Goal: Task Accomplishment & Management: Manage account settings

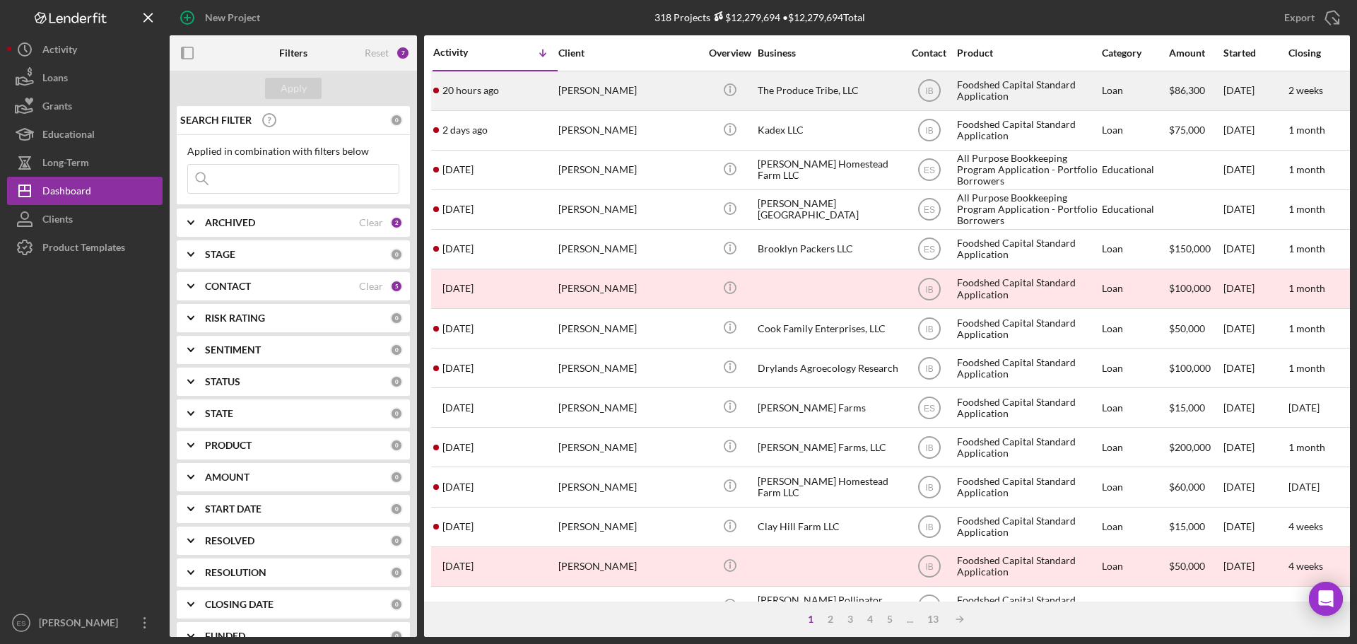
click at [839, 101] on div "The Produce Tribe, LLC" at bounding box center [828, 90] width 141 height 37
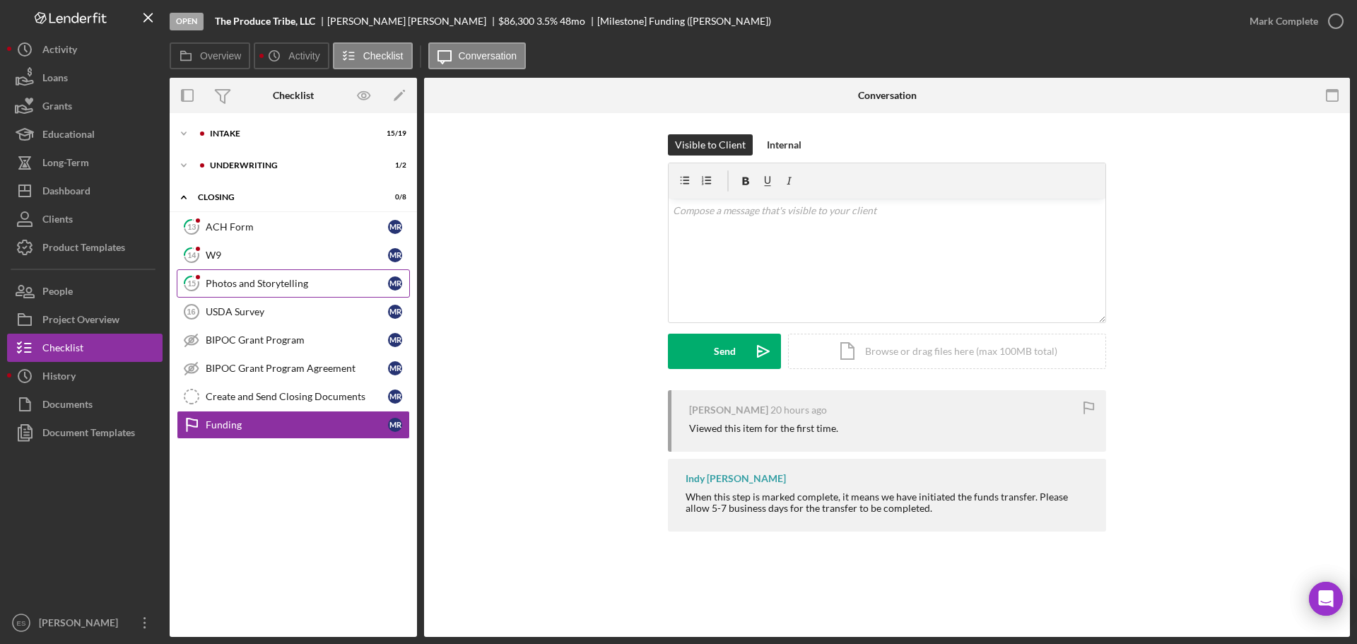
click at [293, 290] on link "15 Photos and Storytelling M R" at bounding box center [293, 283] width 233 height 28
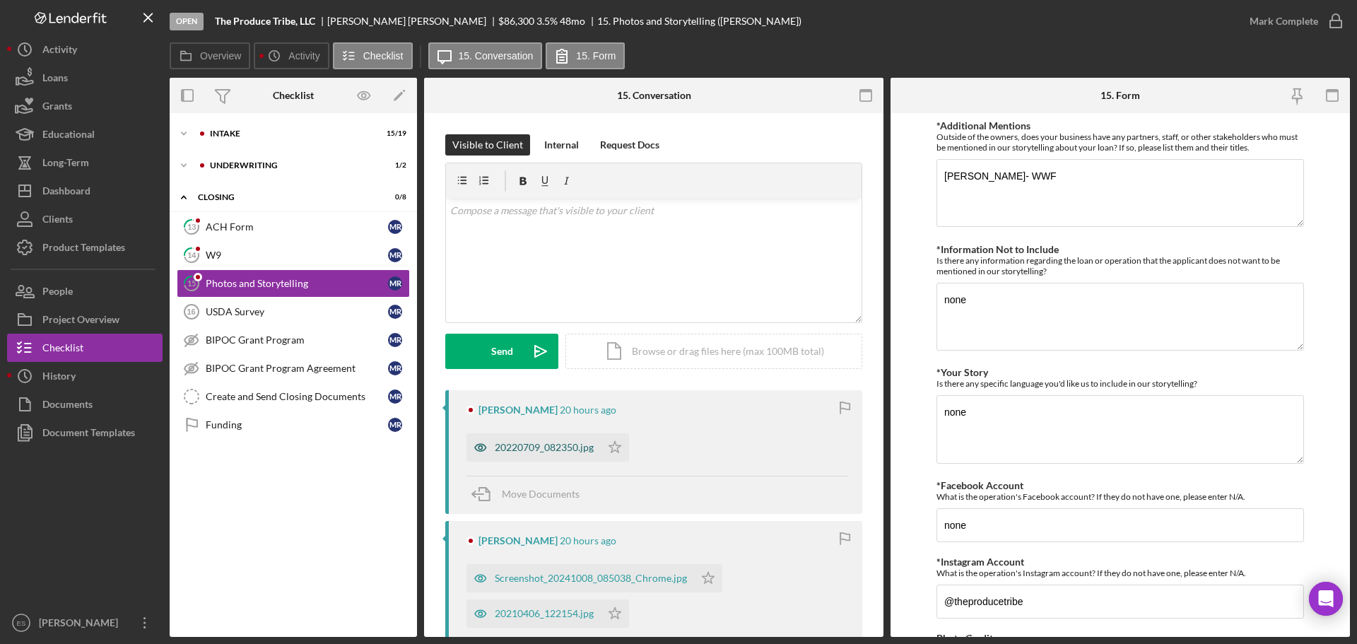
click at [551, 439] on div "20220709_082350.jpg" at bounding box center [544, 447] width 99 height 11
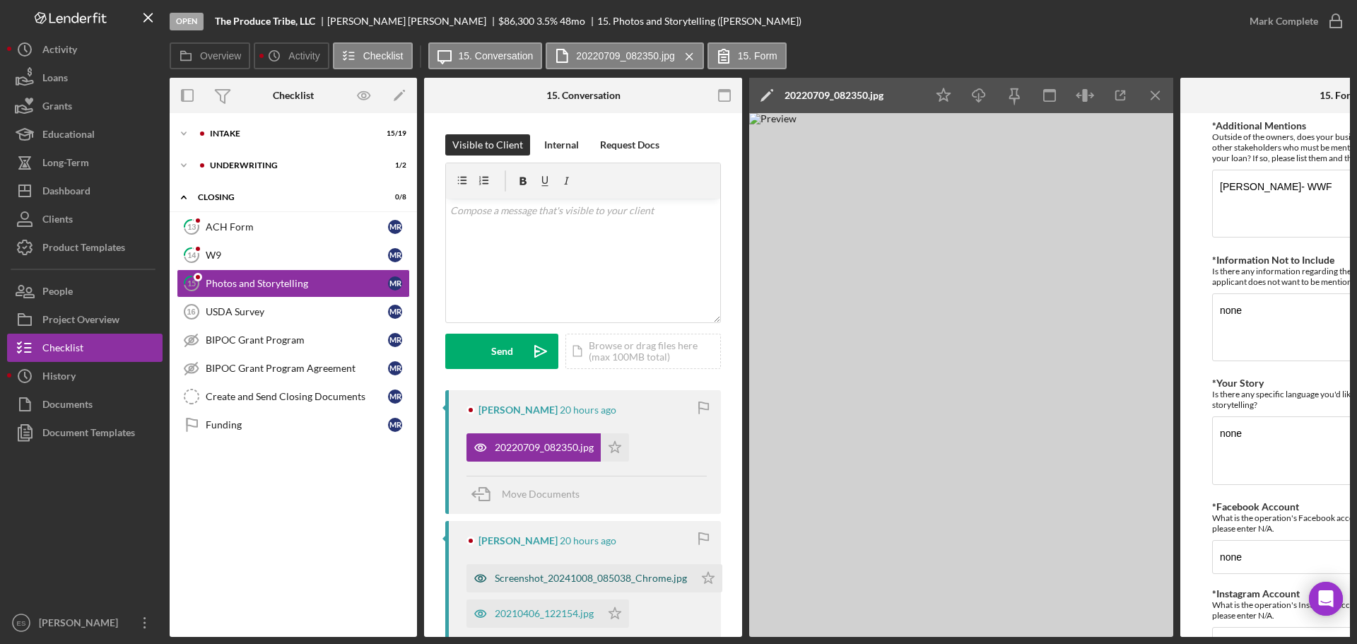
click at [524, 439] on div "Screenshot_20241008_085038_Chrome.jpg" at bounding box center [591, 577] width 192 height 11
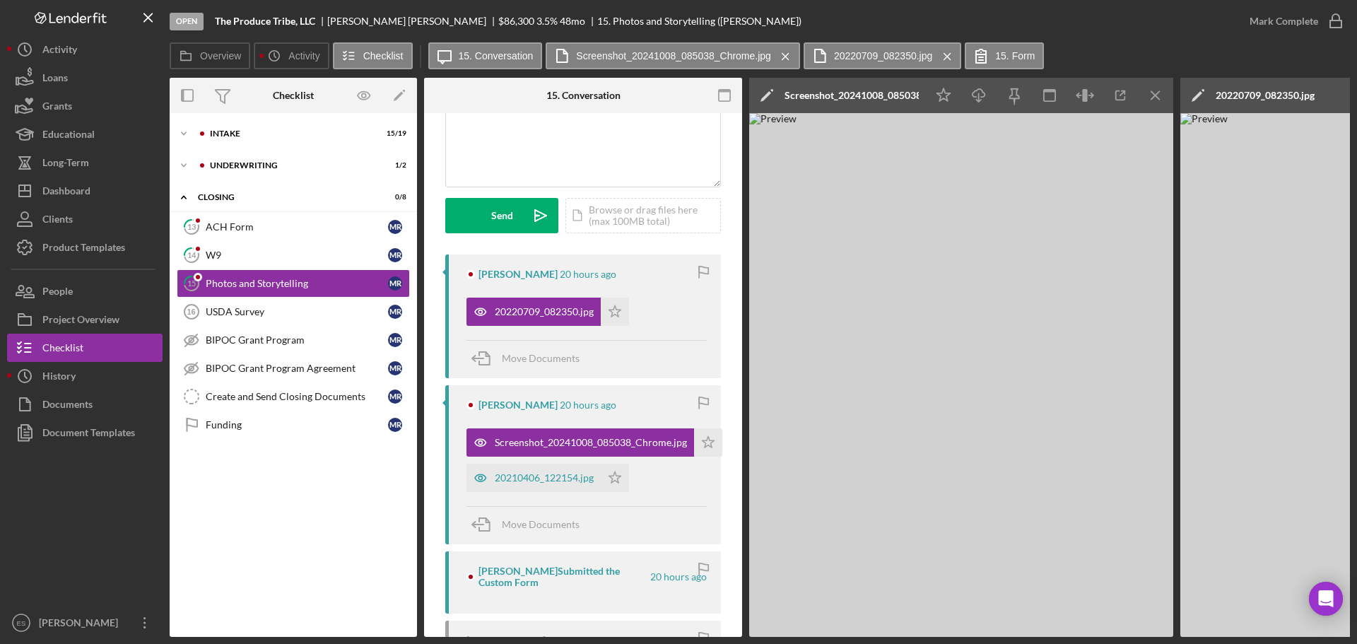
scroll to position [141, 0]
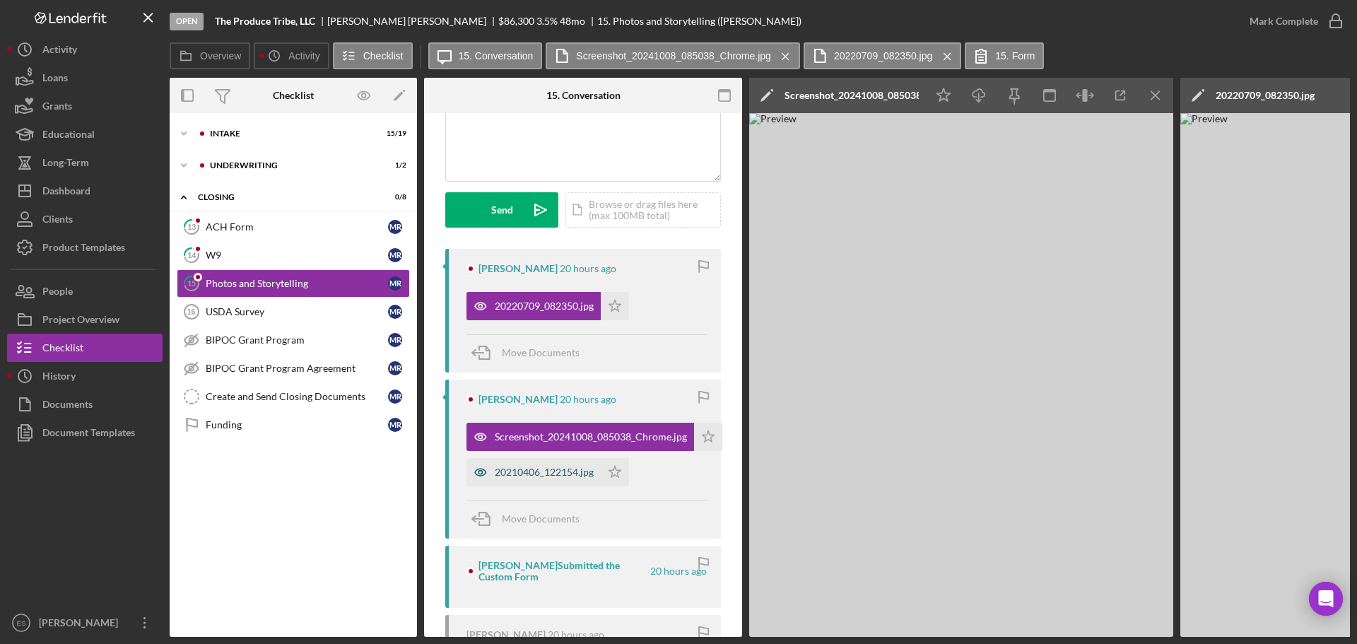
click at [547, 439] on div "20210406_122154.jpg" at bounding box center [544, 471] width 99 height 11
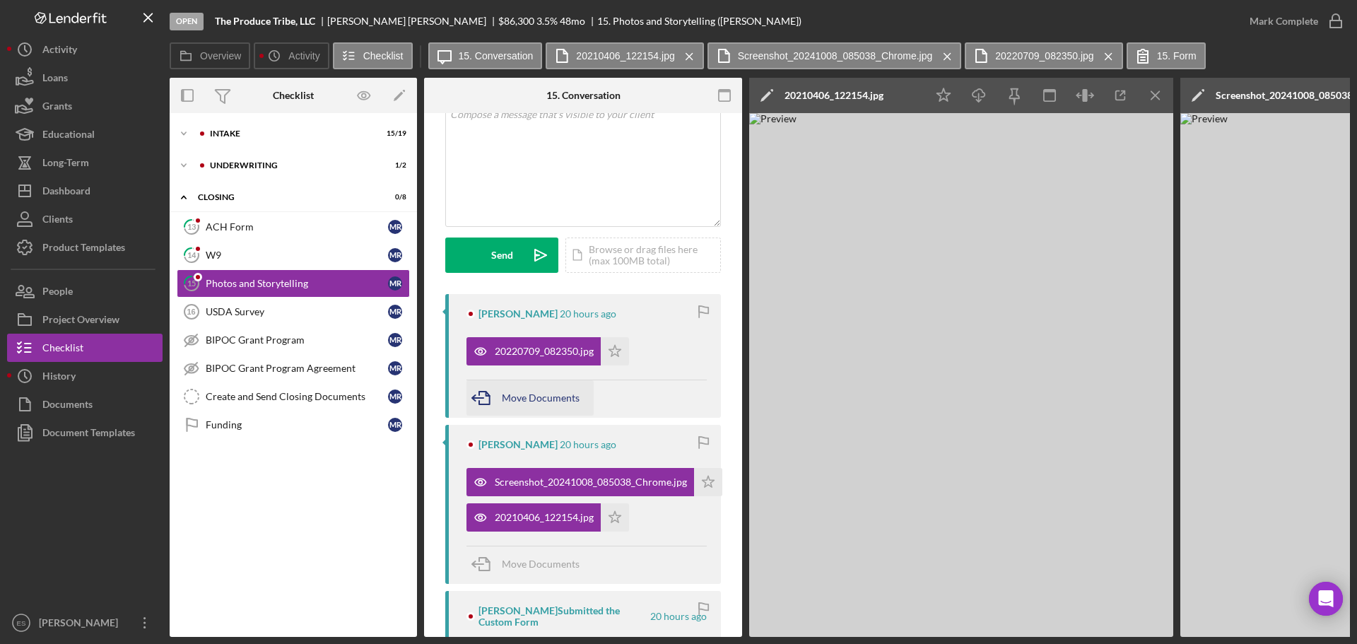
scroll to position [0, 0]
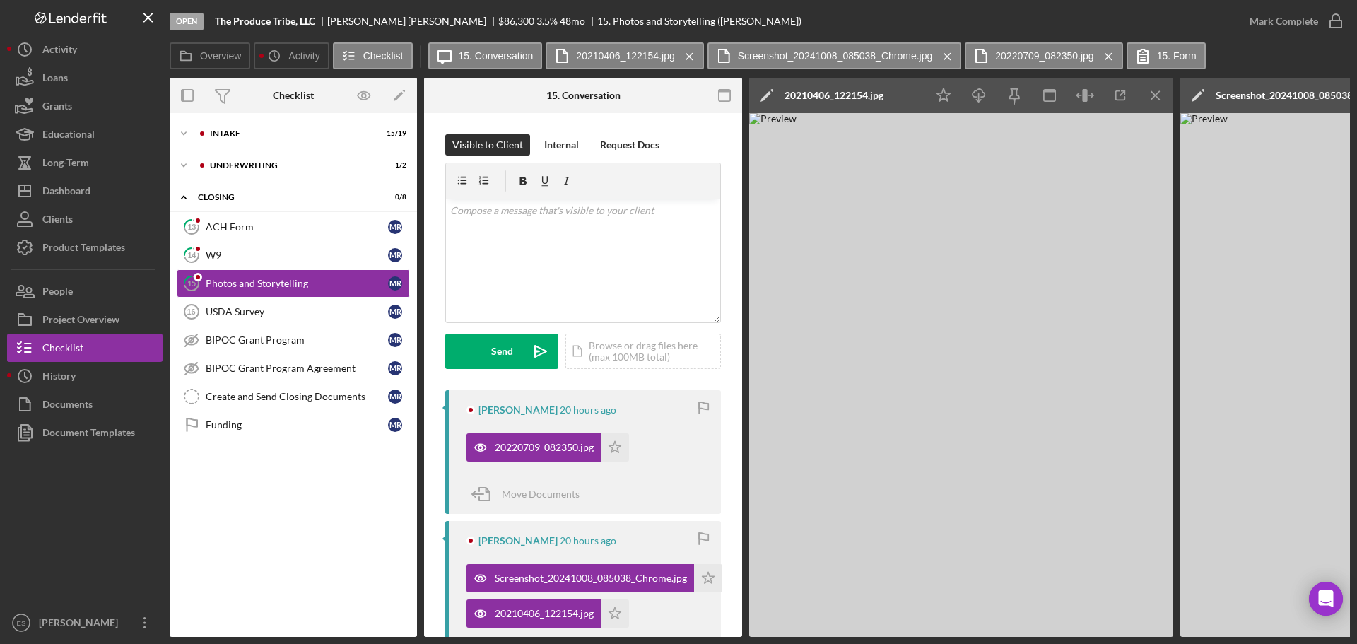
click at [892, 96] on g "button" at bounding box center [1155, 95] width 8 height 8
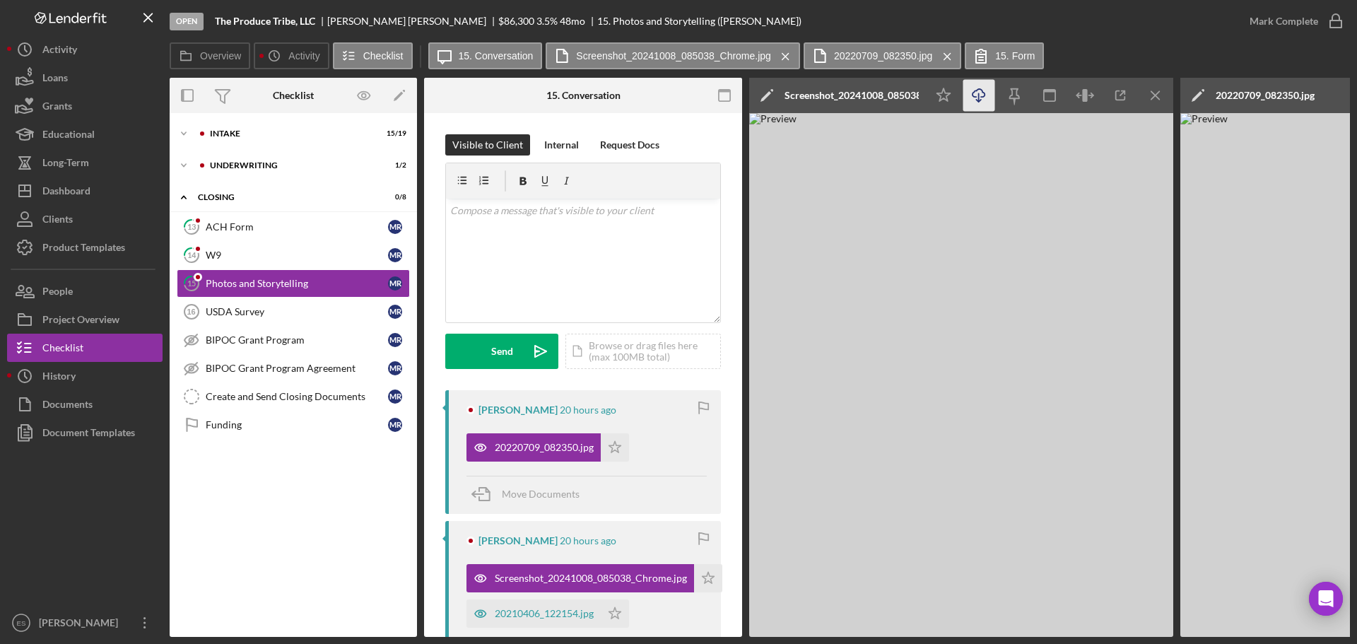
click at [892, 90] on icon "Icon/Download" at bounding box center [979, 96] width 32 height 32
click at [892, 90] on icon "Icon/Menu Close" at bounding box center [1156, 96] width 32 height 32
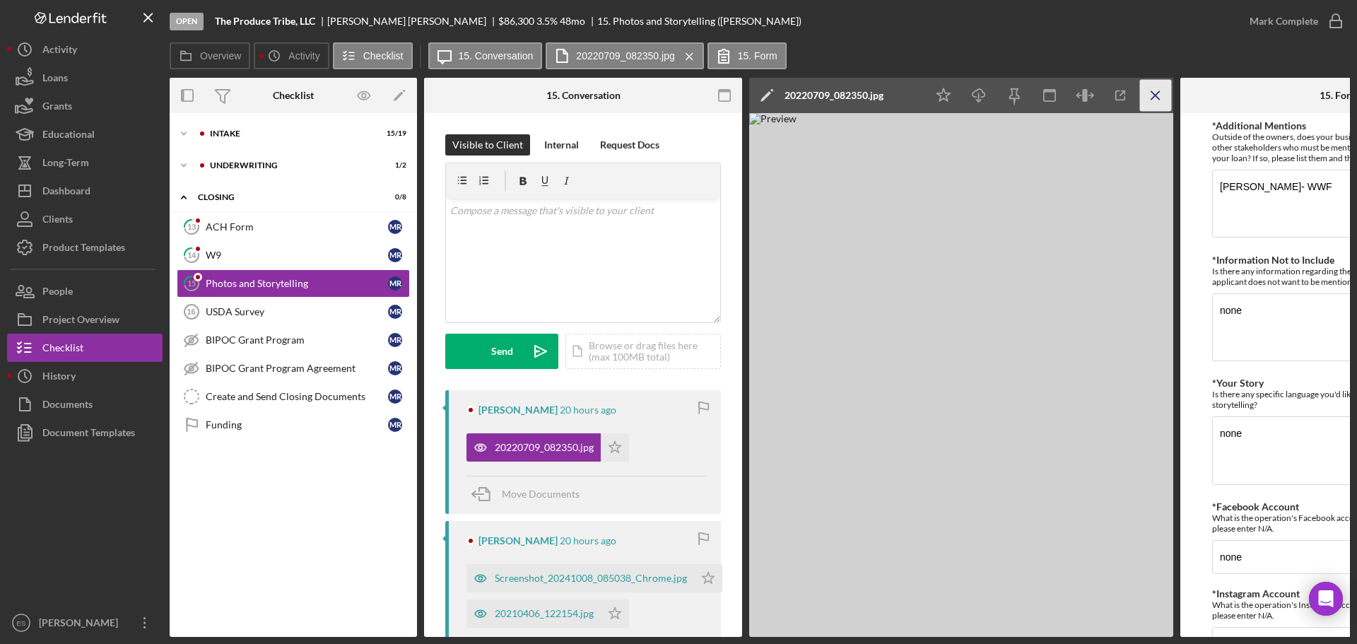
click at [892, 95] on icon "Icon/Menu Close" at bounding box center [1156, 96] width 32 height 32
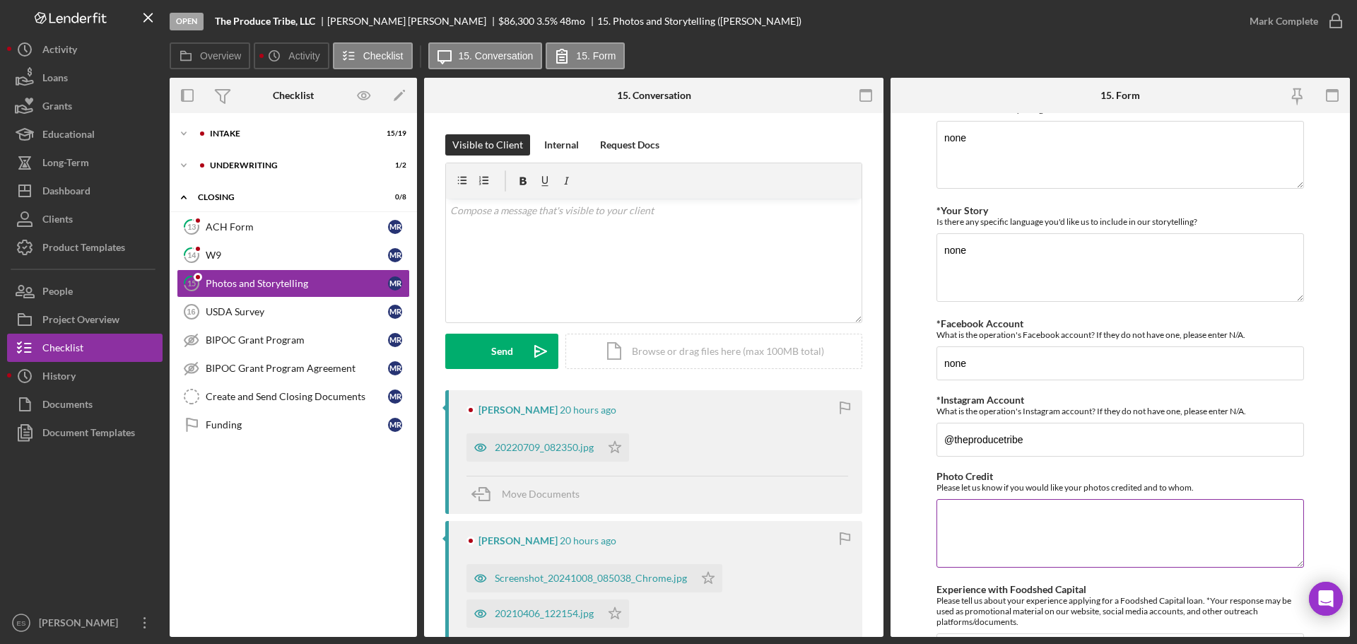
scroll to position [68, 0]
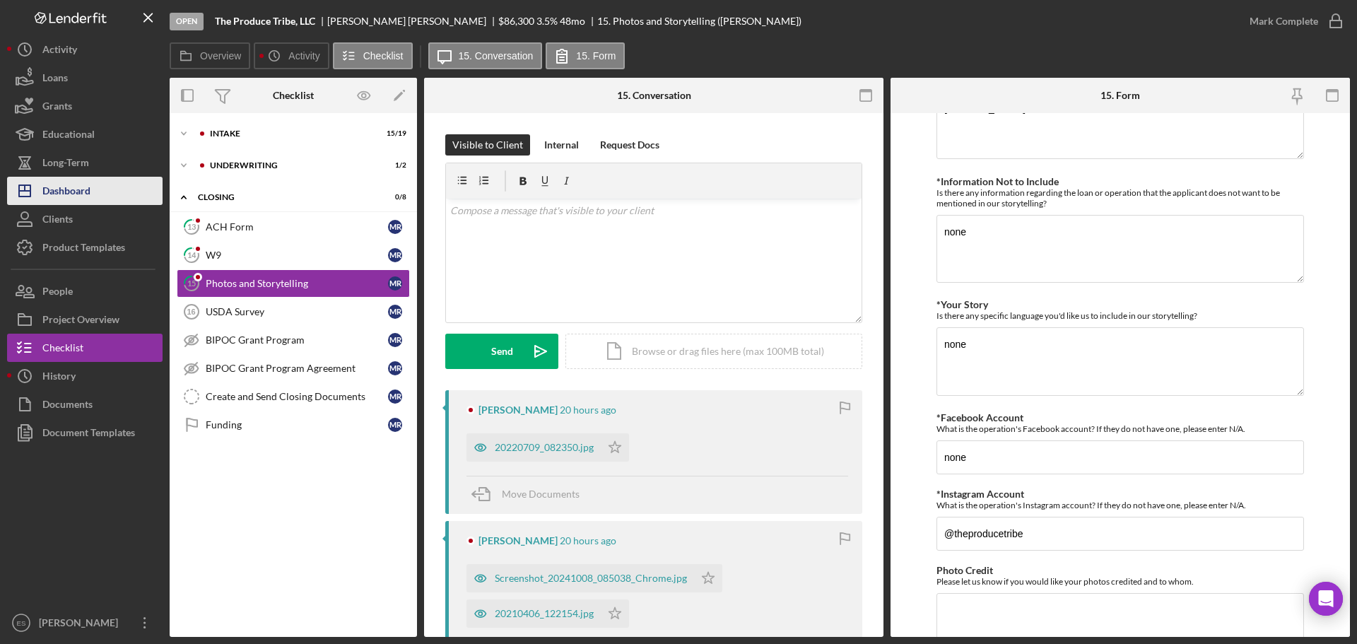
click at [73, 201] on div "Dashboard" at bounding box center [66, 193] width 48 height 32
